Goal: Task Accomplishment & Management: Manage account settings

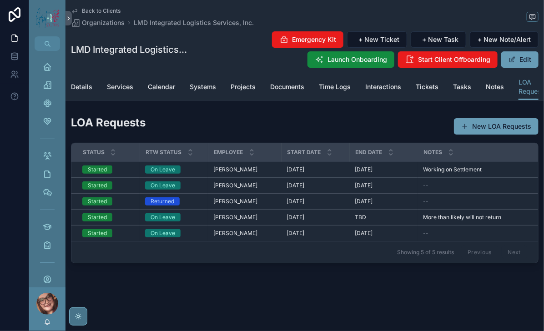
scroll to position [0, 150]
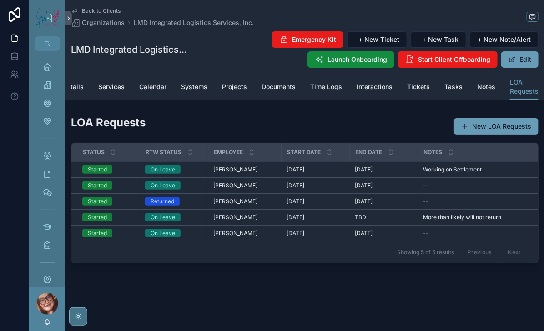
click at [103, 9] on div "Back to Clients Organizations LMD Integrated Logistics Services, Inc. LMD Integ…" at bounding box center [305, 37] width 468 height 74
click at [55, 239] on div "Tasks" at bounding box center [47, 246] width 15 height 15
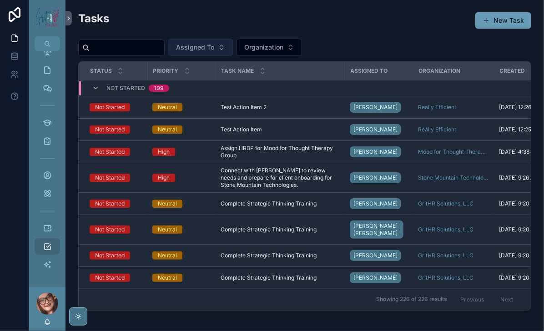
click at [214, 52] on span "Assigned To" at bounding box center [195, 47] width 38 height 9
click at [284, 52] on span "Organization" at bounding box center [263, 47] width 39 height 9
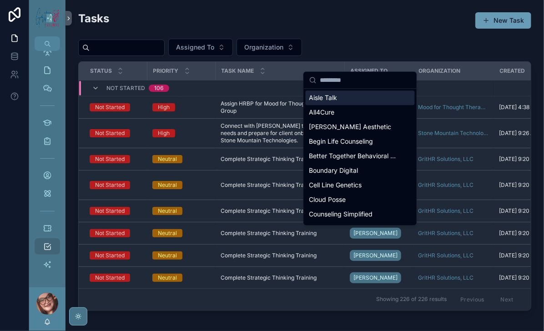
click at [443, 33] on div "Tasks New Task" at bounding box center [304, 22] width 453 height 22
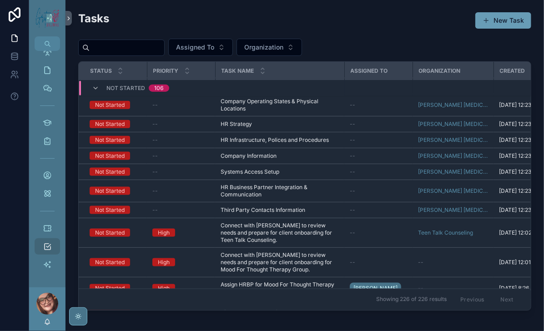
scroll to position [2200, 0]
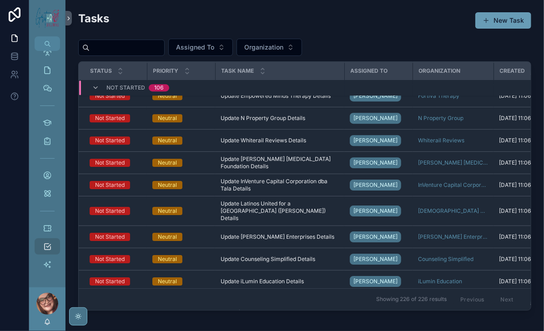
click at [160, 54] on input "scrollable content" at bounding box center [127, 47] width 75 height 13
type input "**********"
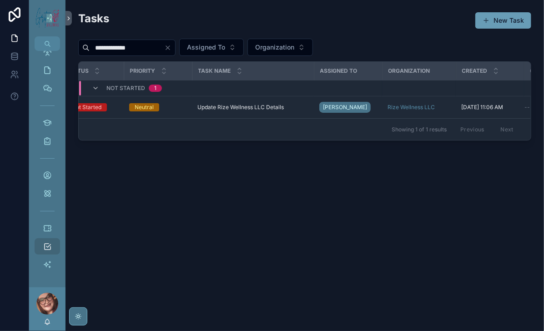
scroll to position [0, 15]
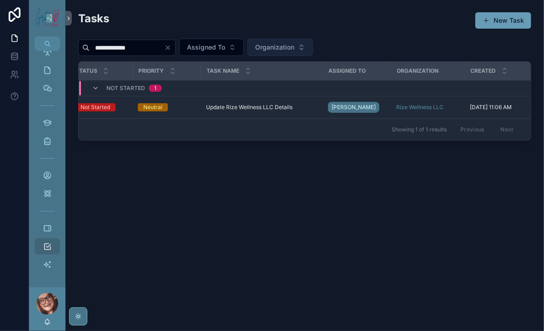
click at [295, 52] on span "Organization" at bounding box center [274, 47] width 39 height 9
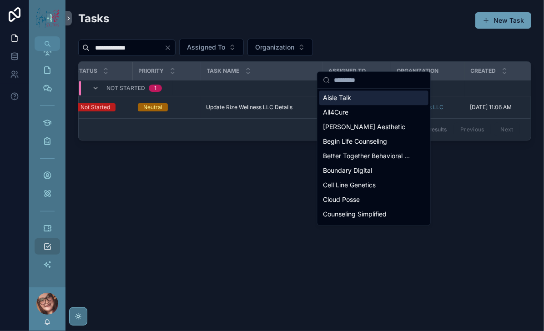
click at [368, 82] on input "scrollable content" at bounding box center [379, 80] width 91 height 16
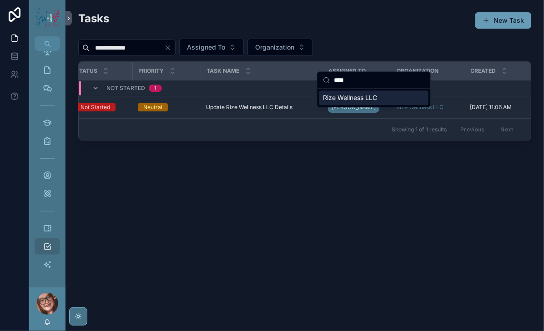
type input "****"
click at [377, 102] on span "Rize Wellness LLC" at bounding box center [350, 97] width 54 height 9
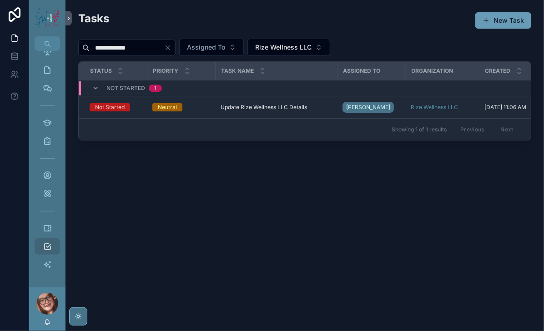
drag, startPoint x: 206, startPoint y: 177, endPoint x: 254, endPoint y: 184, distance: 48.7
click at [254, 140] on div "Status Priority Task Name Assigned To Organization Created Completed Not Starte…" at bounding box center [305, 101] width 453 height 78
click at [172, 51] on icon "Clear" at bounding box center [167, 47] width 7 height 7
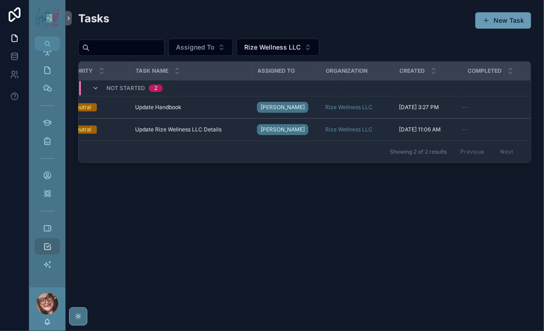
scroll to position [0, 115]
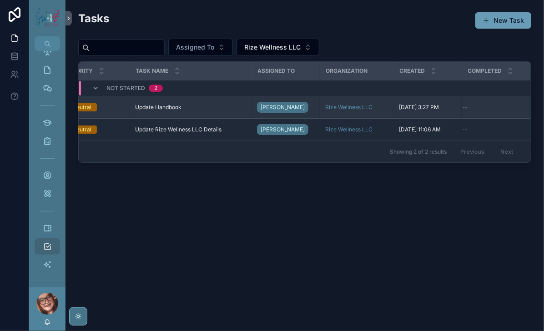
click at [405, 111] on span "[DATE] 3:27 PM" at bounding box center [419, 107] width 40 height 7
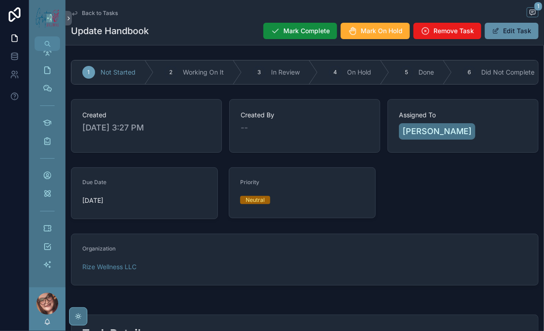
click at [474, 34] on span "Remove Task" at bounding box center [454, 30] width 41 height 9
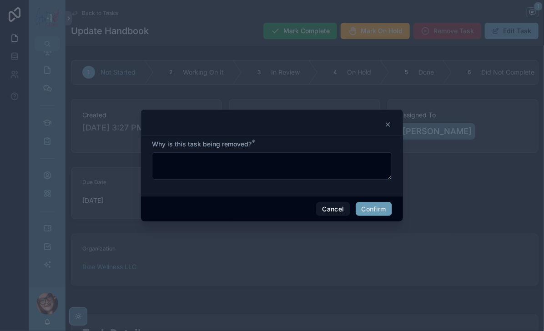
click at [392, 121] on icon at bounding box center [388, 124] width 7 height 7
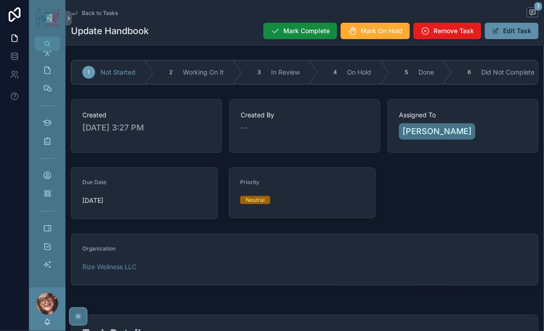
click at [494, 39] on button "Edit Task" at bounding box center [512, 31] width 54 height 16
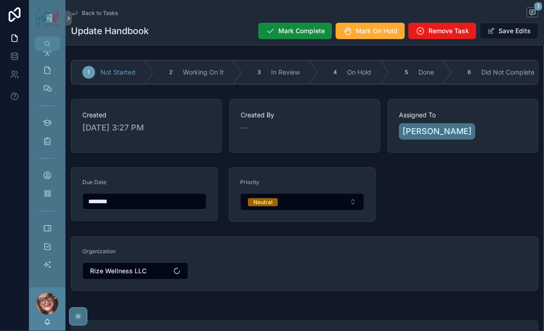
scroll to position [61, 0]
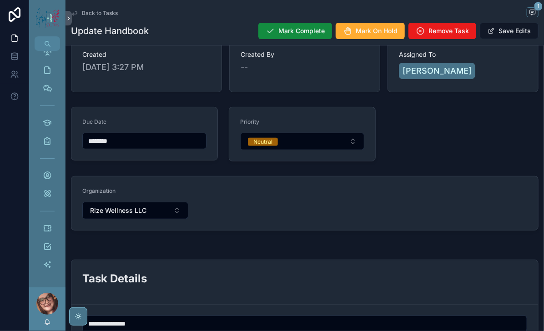
click at [162, 148] on input "********" at bounding box center [144, 141] width 123 height 13
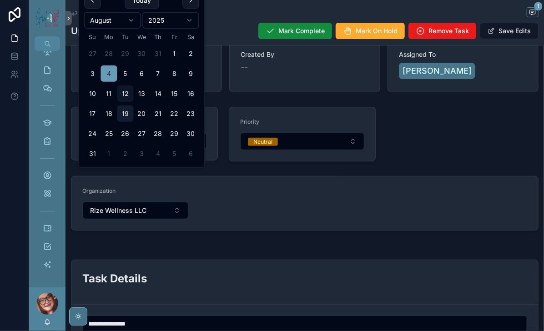
click at [133, 122] on button "19" at bounding box center [125, 114] width 16 height 16
type input "*********"
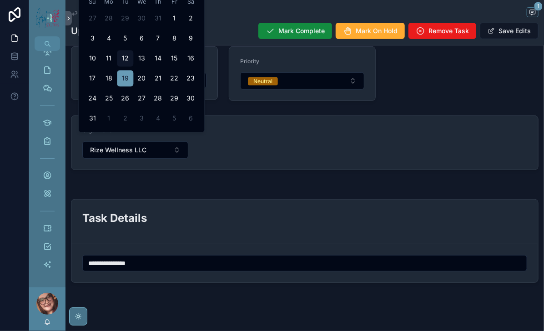
scroll to position [0, 0]
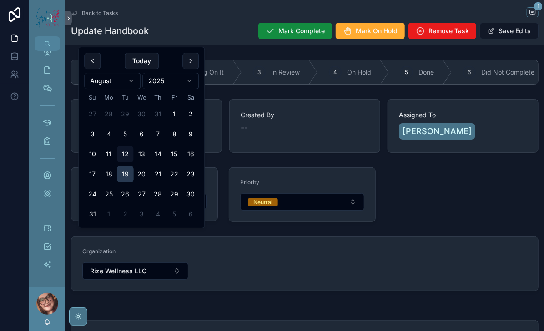
click at [133, 183] on button "19" at bounding box center [125, 174] width 16 height 16
click at [464, 257] on div "**********" at bounding box center [305, 231] width 479 height 351
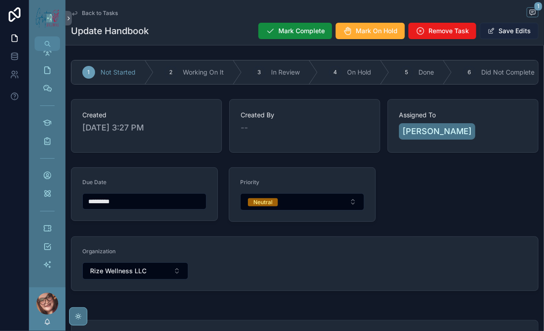
click at [492, 39] on button "Save Edits" at bounding box center [509, 31] width 59 height 16
